Goal: Find specific page/section: Find specific page/section

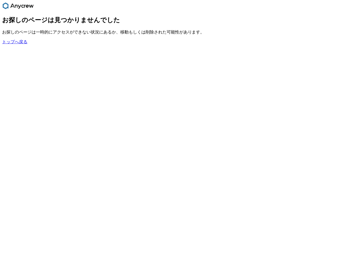
click at [16, 44] on link "トップへ戻る" at bounding box center [14, 42] width 25 height 4
click at [22, 43] on link "トップへ戻る" at bounding box center [14, 42] width 25 height 4
